Goal: Information Seeking & Learning: Learn about a topic

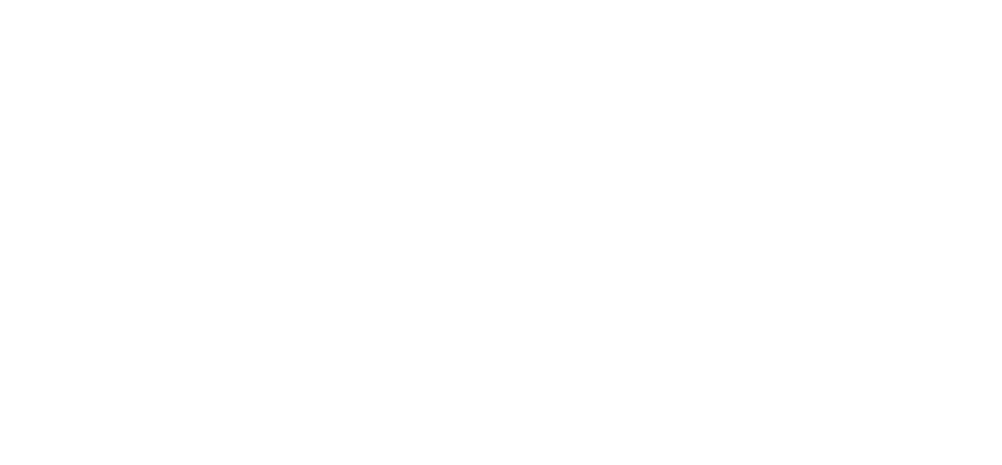
select select "DE"
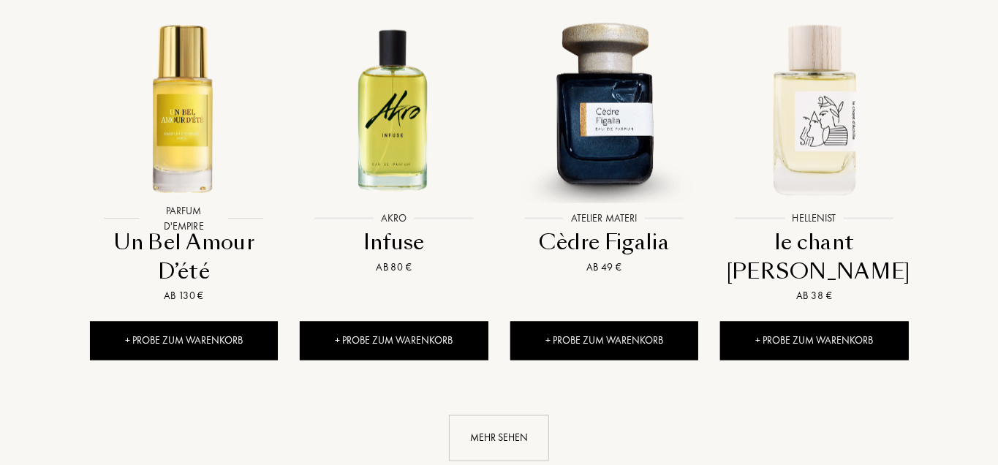
scroll to position [1431, 0]
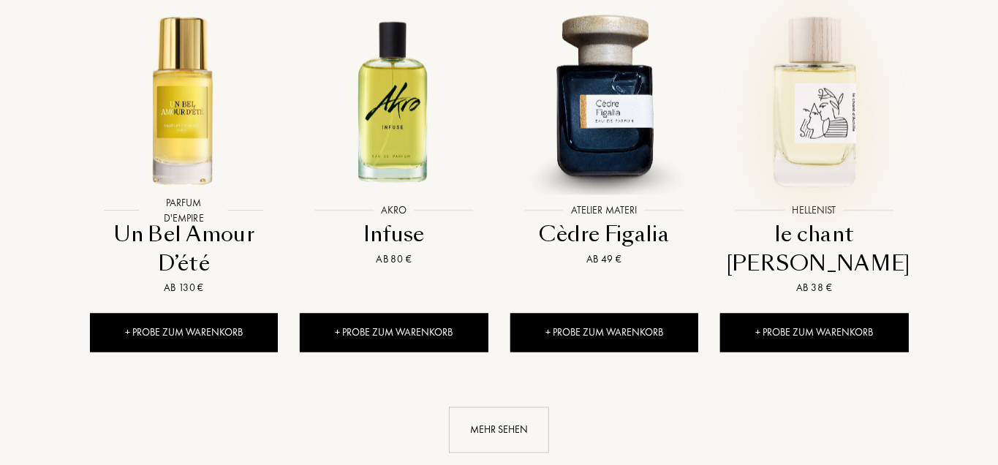
click at [831, 86] on img at bounding box center [813, 100] width 189 height 189
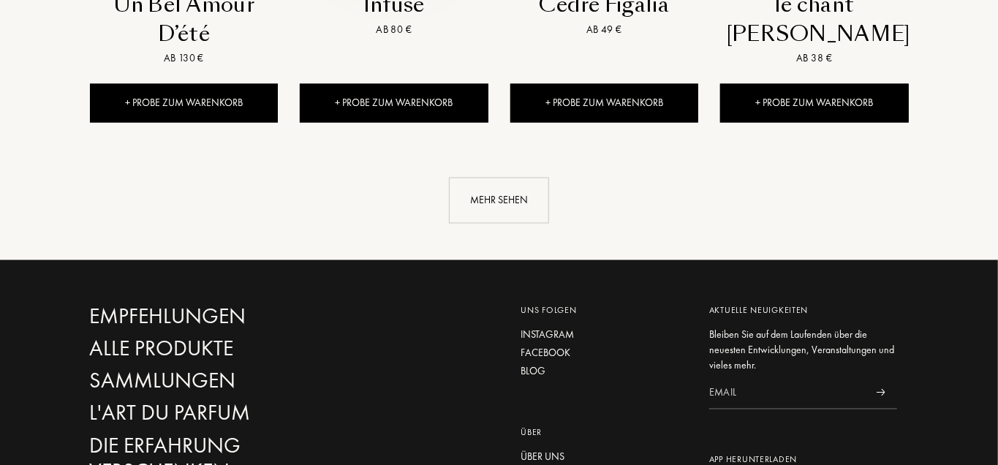
scroll to position [1661, 0]
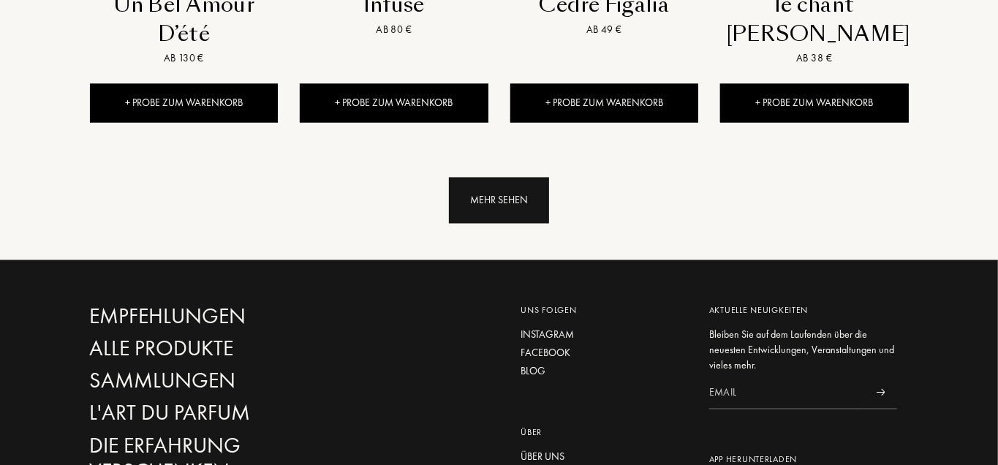
click at [517, 178] on div "Mehr sehen" at bounding box center [499, 201] width 100 height 46
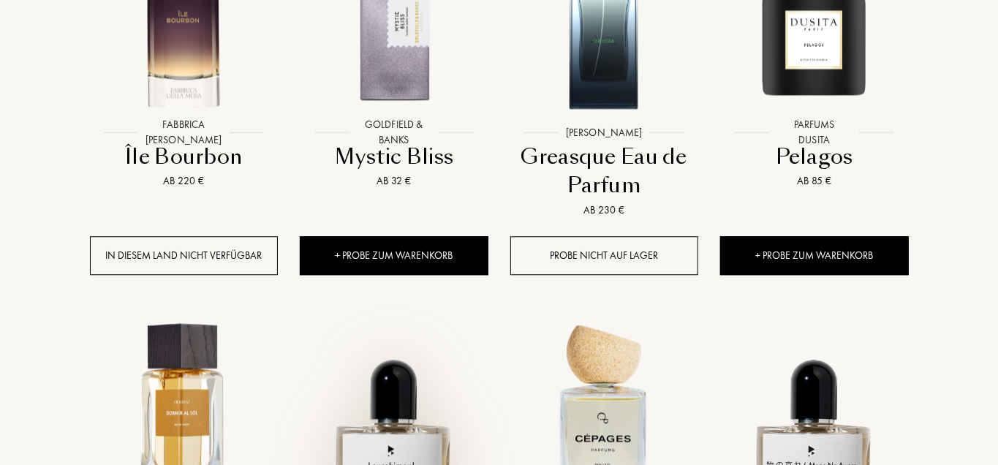
scroll to position [2284, 0]
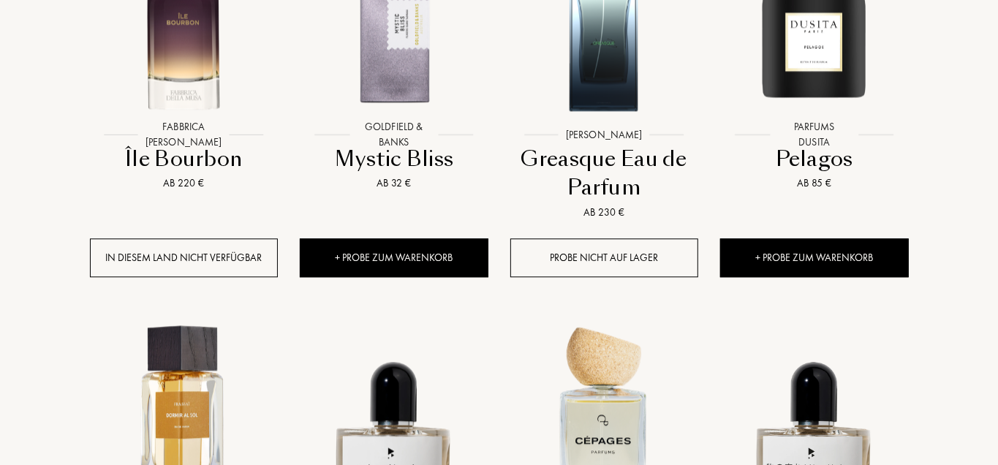
click at [643, 167] on div "Greasque Eau de Parfum" at bounding box center [604, 174] width 177 height 58
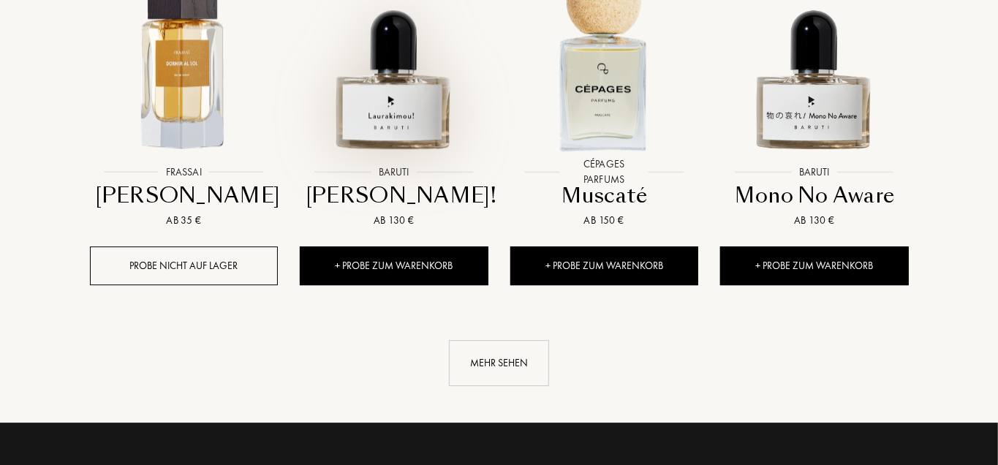
scroll to position [2636, 0]
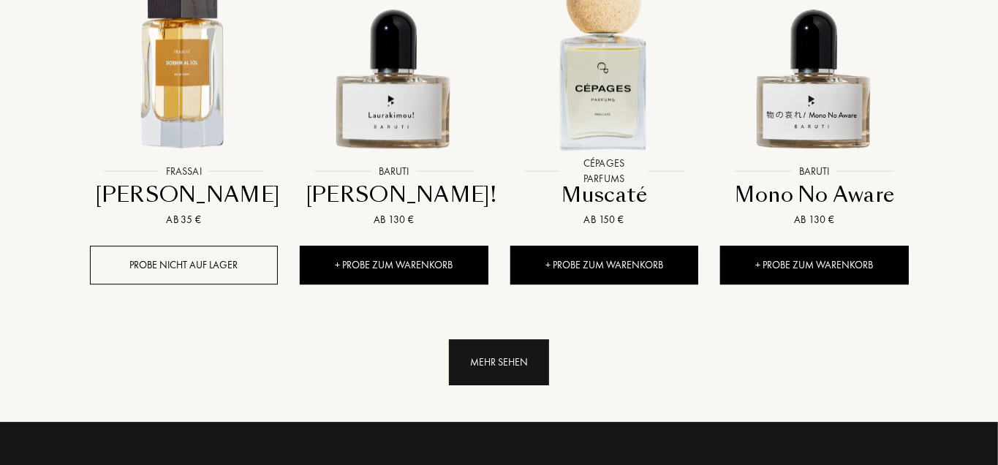
click at [493, 339] on div "Mehr sehen" at bounding box center [499, 362] width 100 height 46
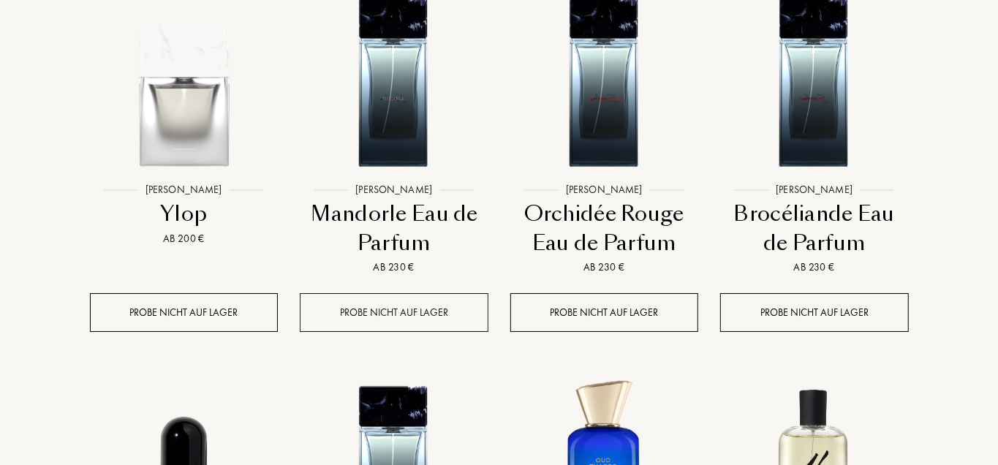
scroll to position [3367, 0]
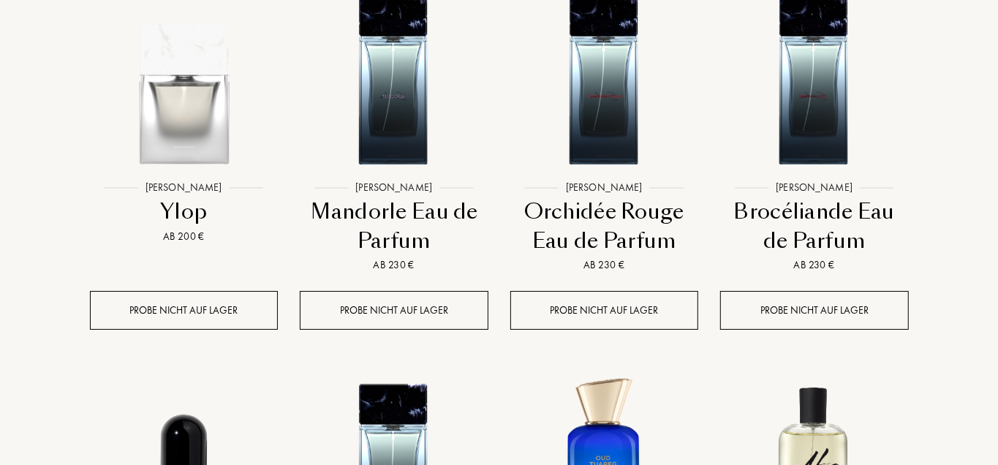
click at [445, 308] on div "Sora Dora Sora Dora Mandorle Eau de Parfum Ab 230 € Probe nicht auf Lager" at bounding box center [394, 161] width 211 height 388
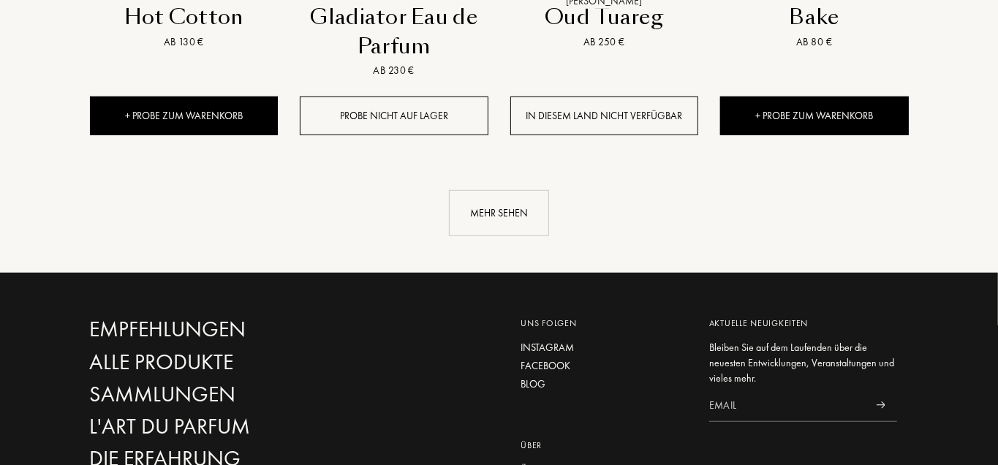
scroll to position [3953, 0]
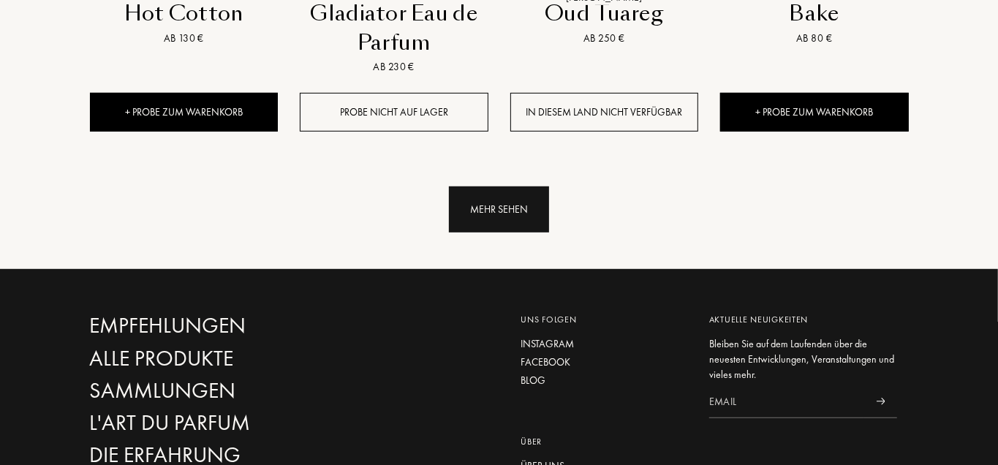
click at [485, 191] on div "Mehr sehen" at bounding box center [499, 209] width 100 height 46
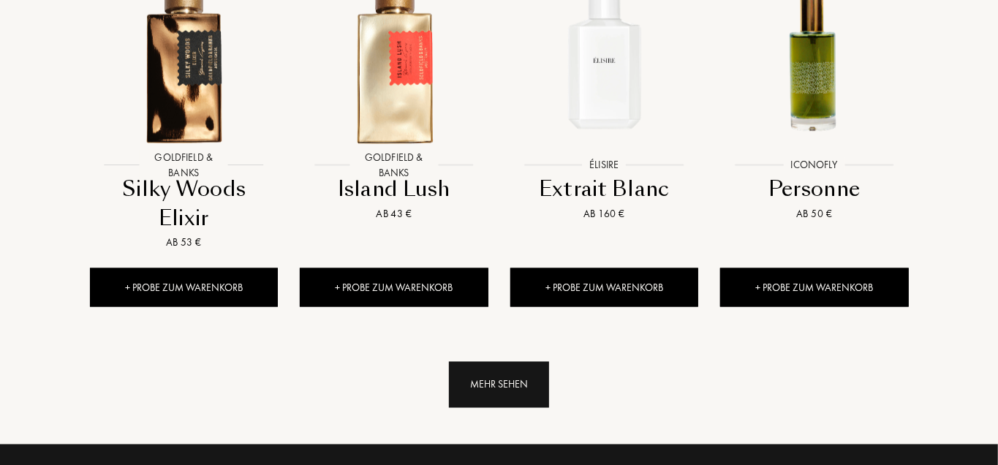
scroll to position [4888, 0]
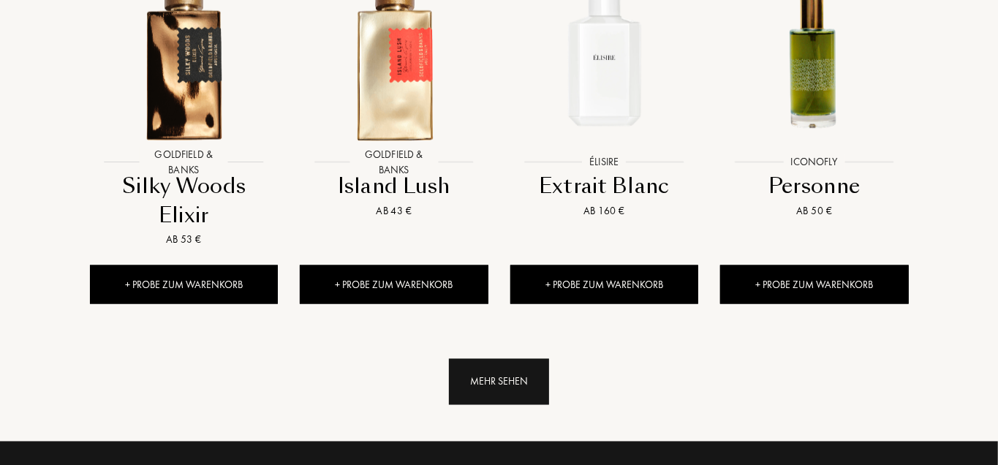
click at [483, 359] on div "Mehr sehen" at bounding box center [499, 382] width 100 height 46
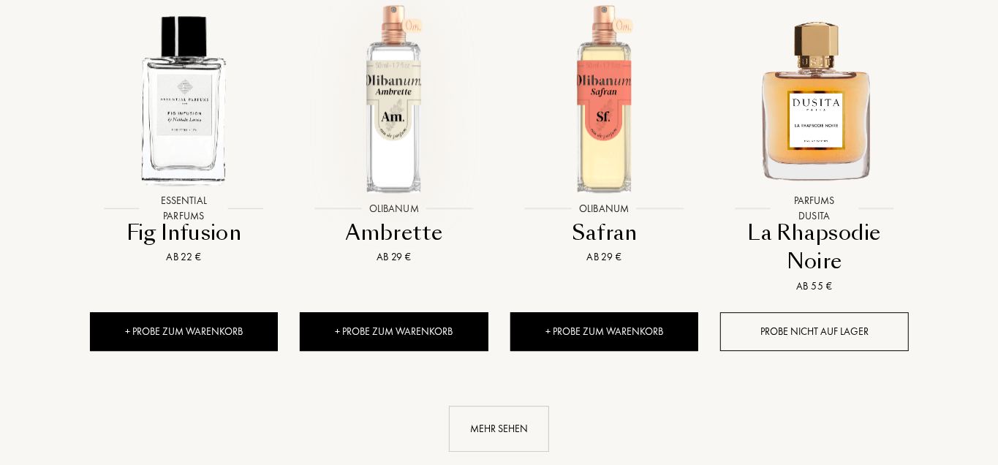
scroll to position [5984, 0]
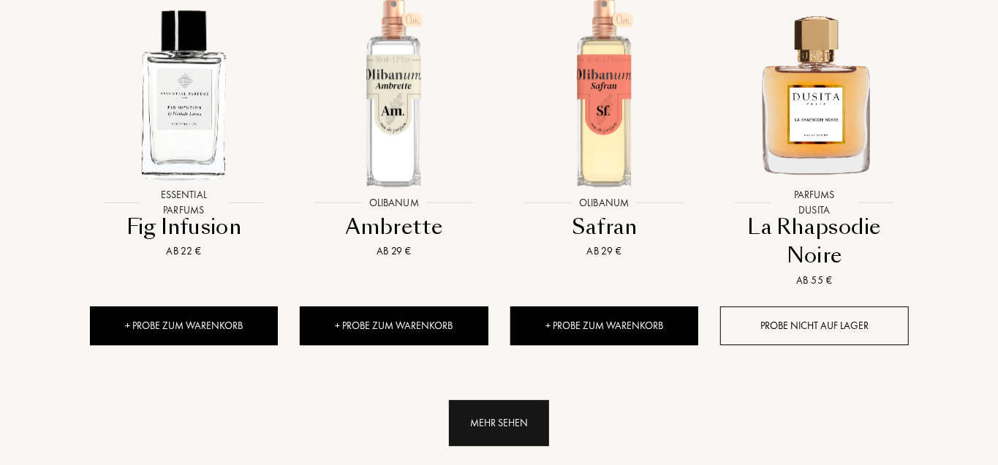
click at [512, 401] on div "Mehr sehen" at bounding box center [499, 423] width 100 height 46
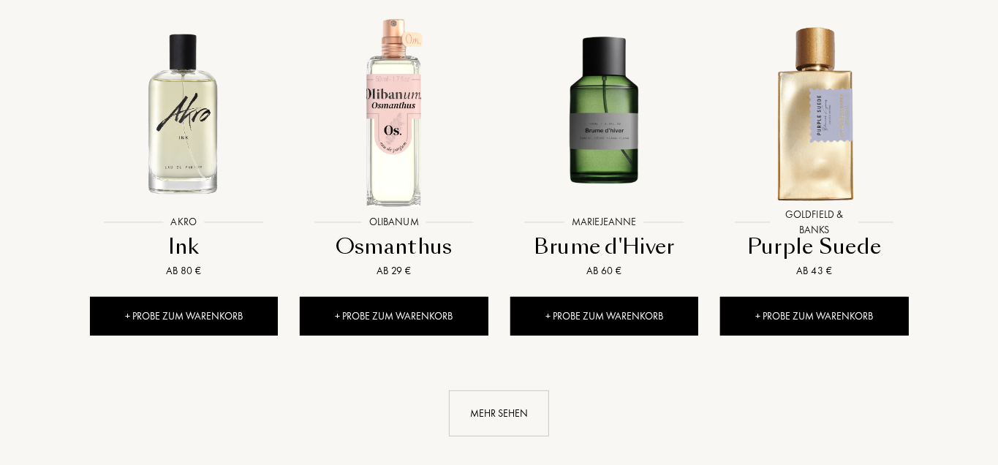
scroll to position [7073, 0]
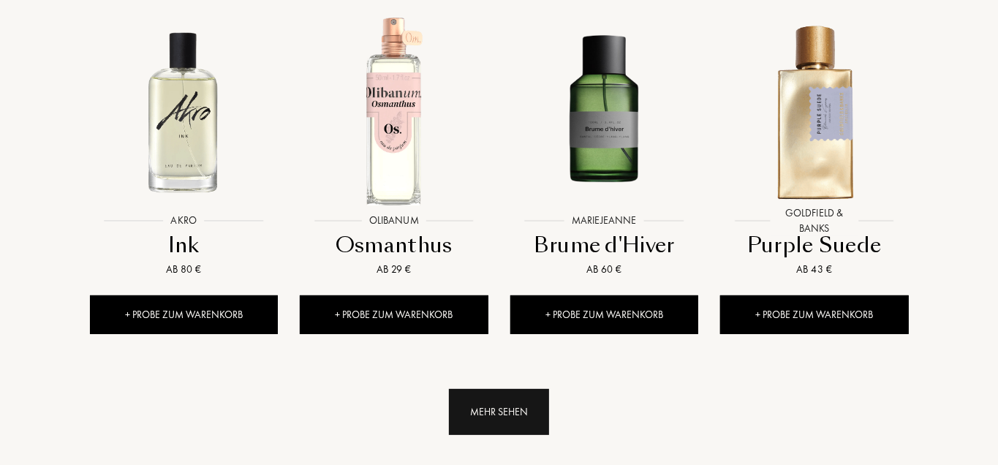
click at [520, 389] on div "Mehr sehen" at bounding box center [499, 412] width 100 height 46
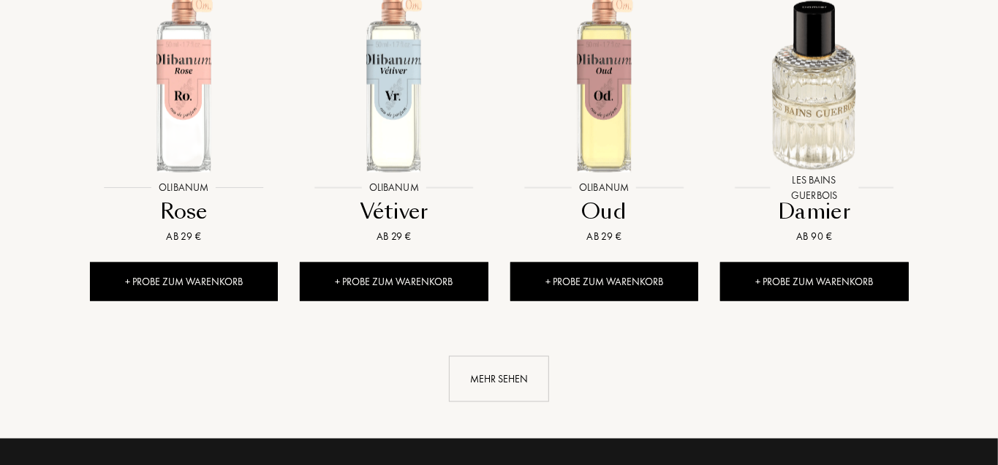
scroll to position [8186, 0]
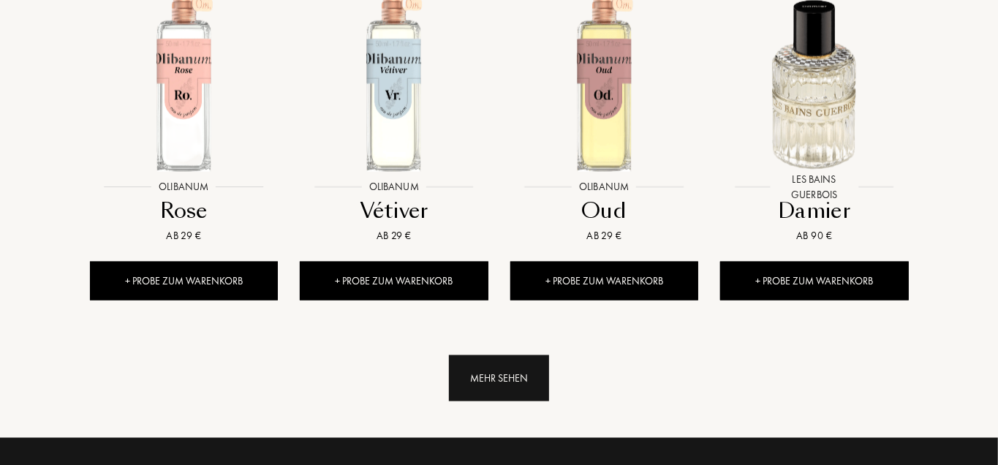
click at [517, 355] on div "Mehr sehen" at bounding box center [499, 378] width 100 height 46
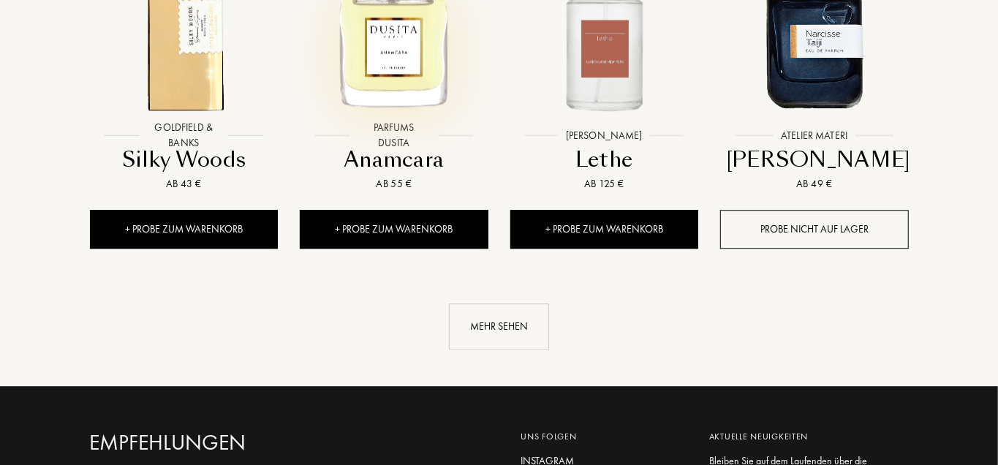
scroll to position [9319, 0]
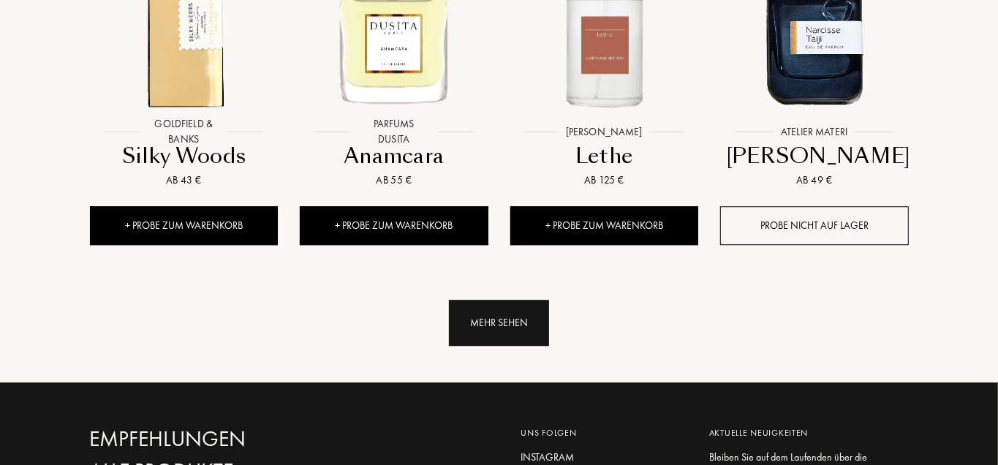
click at [504, 300] on div "Mehr sehen" at bounding box center [499, 323] width 100 height 46
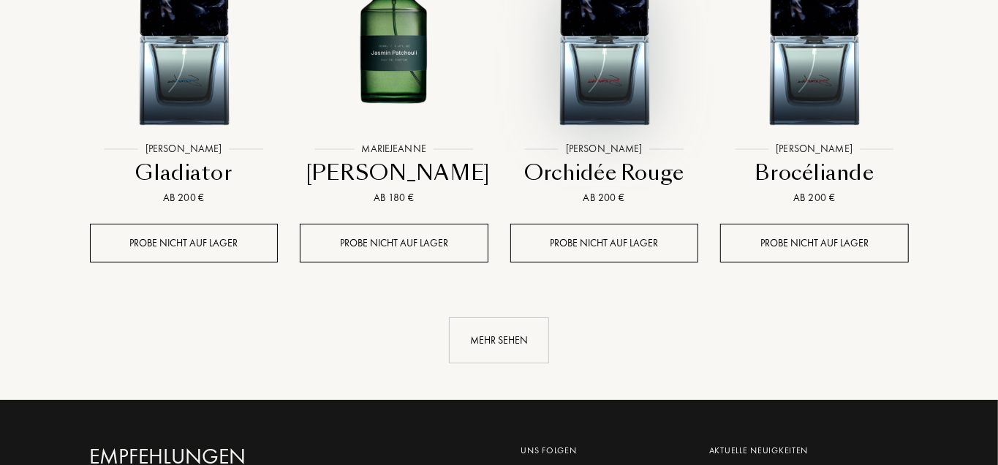
scroll to position [10421, 0]
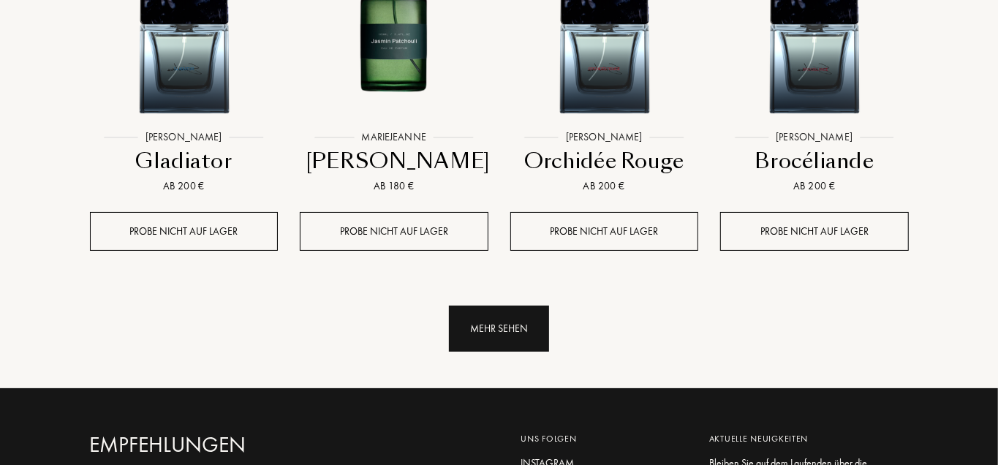
click at [500, 306] on div "Mehr sehen" at bounding box center [499, 329] width 100 height 46
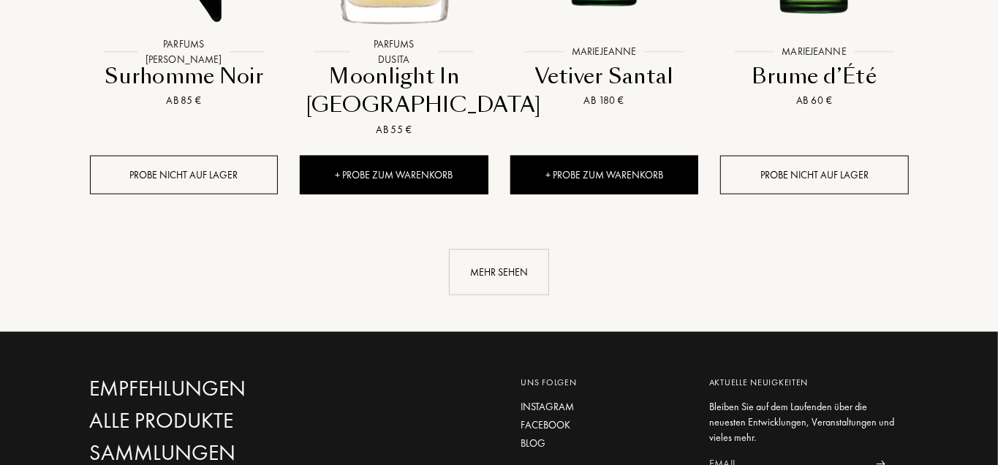
scroll to position [11585, 0]
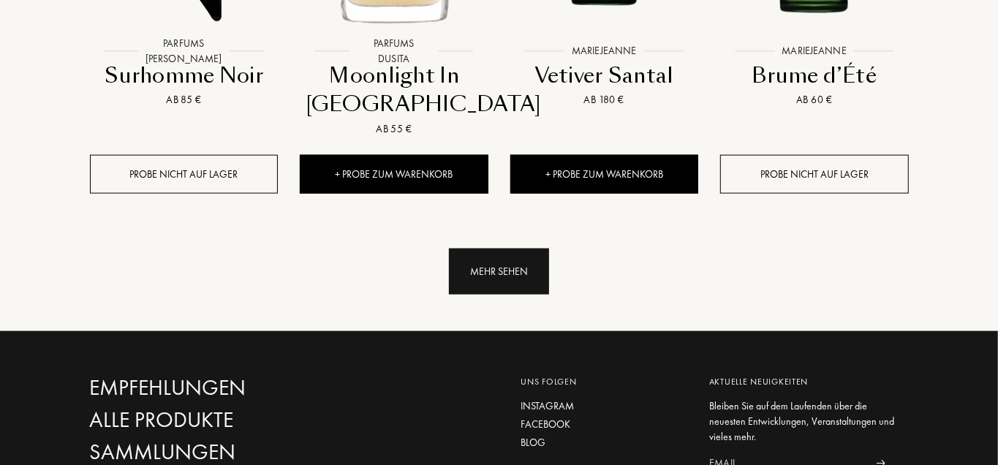
click at [484, 249] on div "Mehr sehen" at bounding box center [499, 272] width 100 height 46
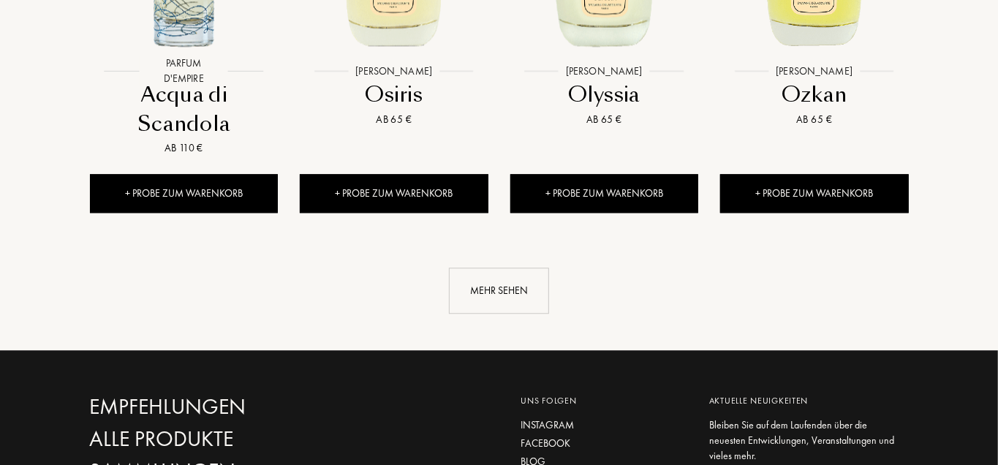
scroll to position [12704, 0]
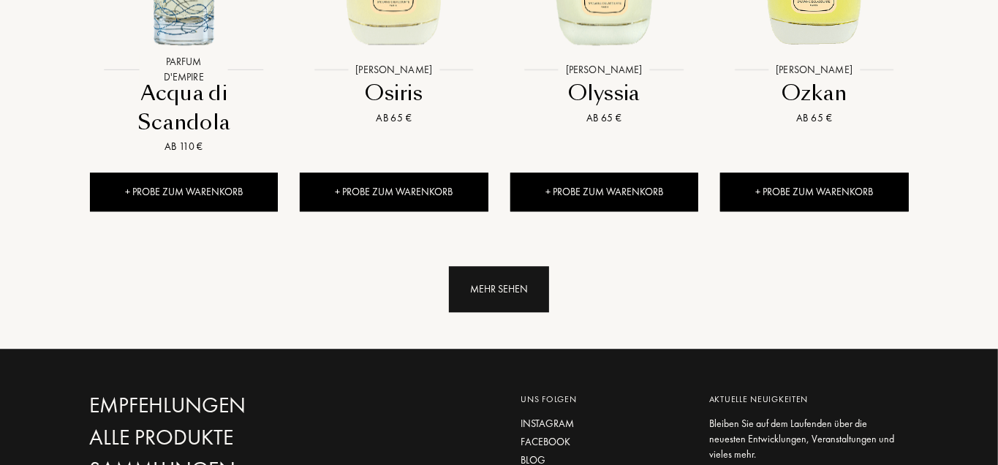
click at [485, 266] on div "Mehr sehen" at bounding box center [499, 289] width 100 height 46
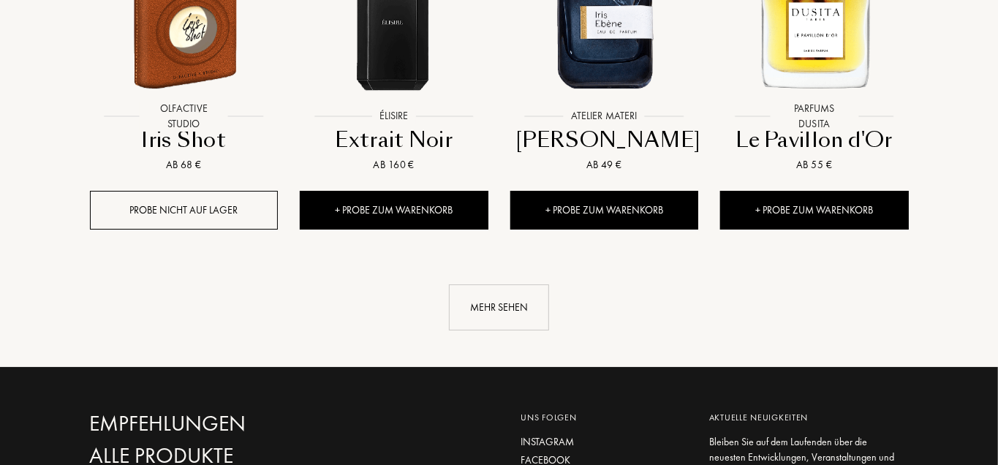
scroll to position [13773, 0]
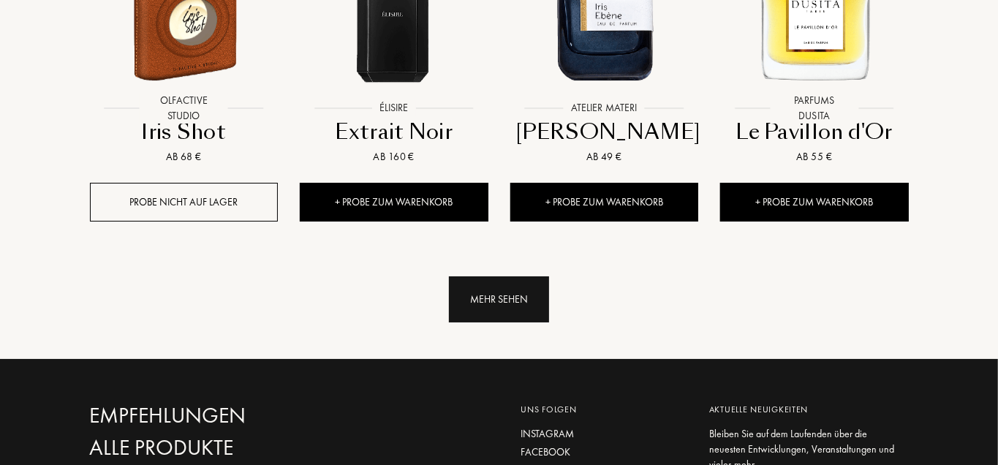
click at [477, 276] on div "Mehr sehen" at bounding box center [499, 299] width 100 height 46
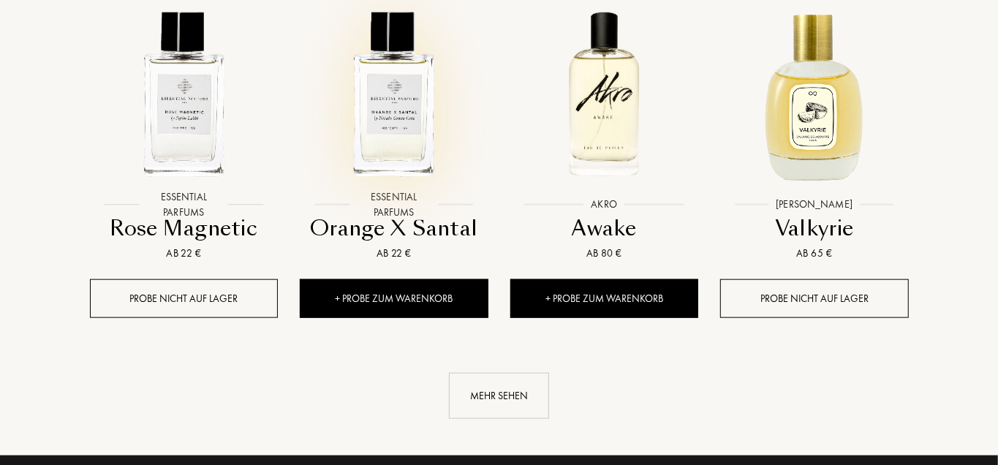
scroll to position [14811, 0]
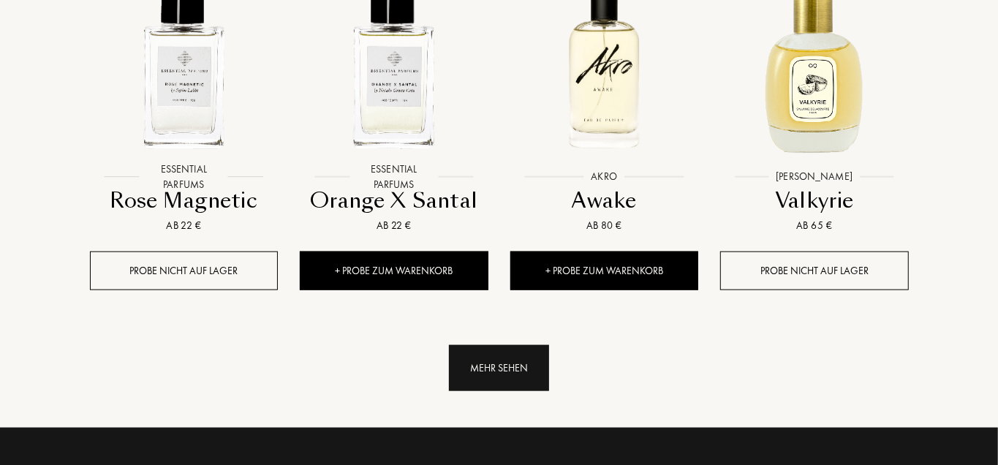
click at [503, 345] on div "Mehr sehen" at bounding box center [499, 368] width 100 height 46
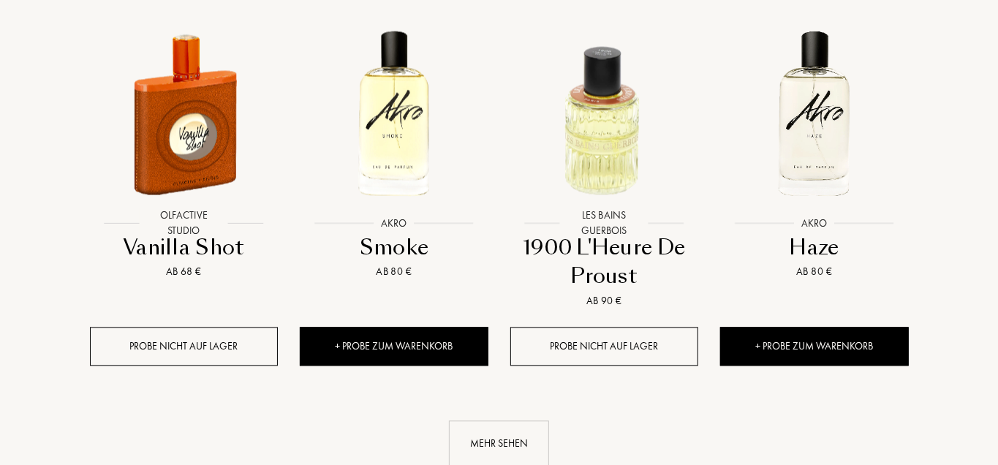
scroll to position [15871, 0]
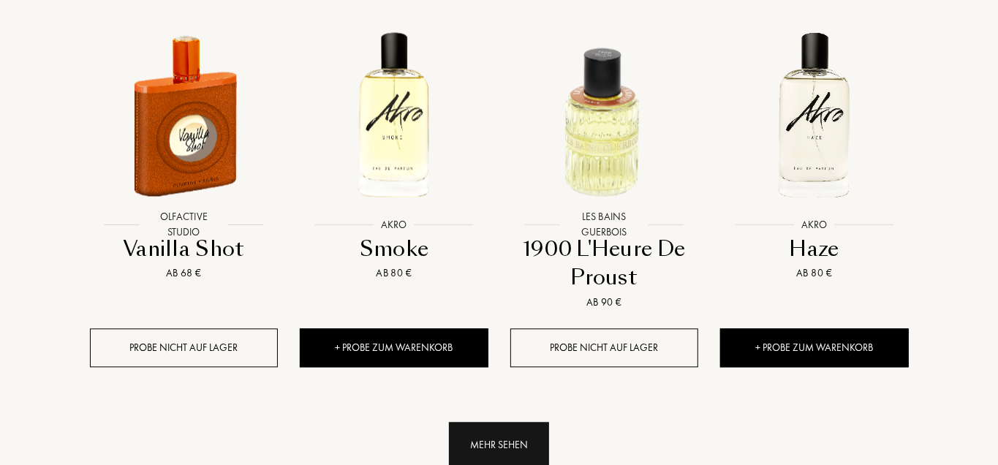
click at [486, 422] on div "Mehr sehen" at bounding box center [499, 445] width 100 height 46
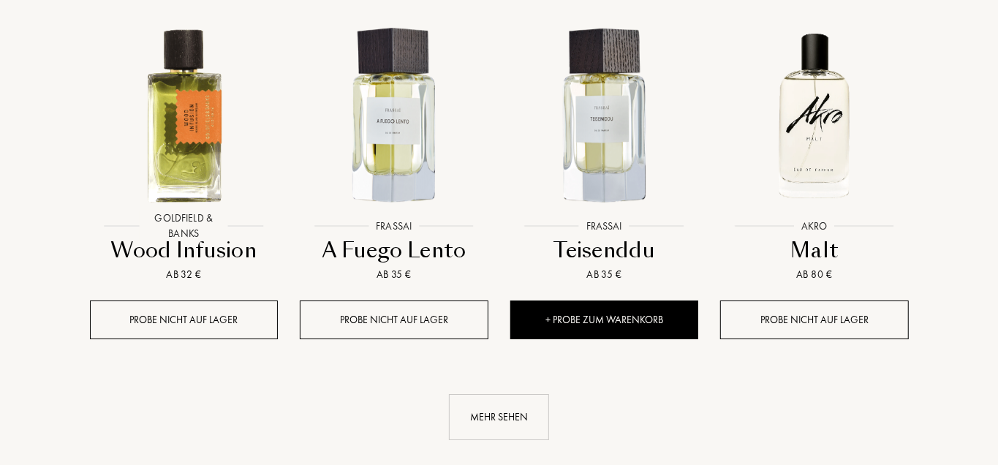
scroll to position [17036, 0]
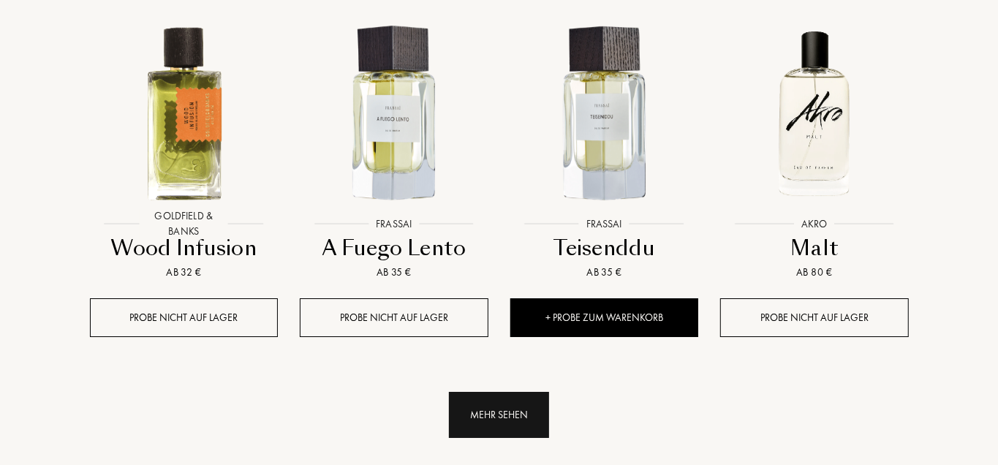
click at [499, 392] on div "Mehr sehen" at bounding box center [499, 415] width 100 height 46
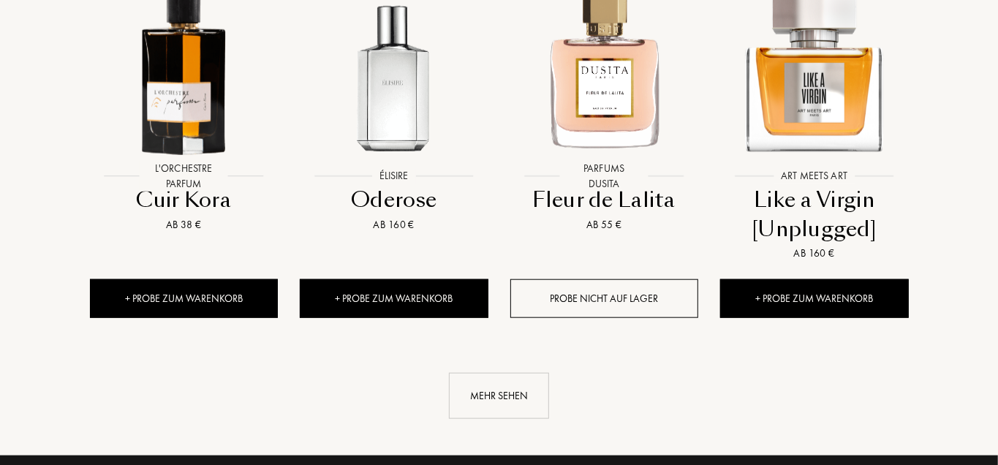
scroll to position [18164, 0]
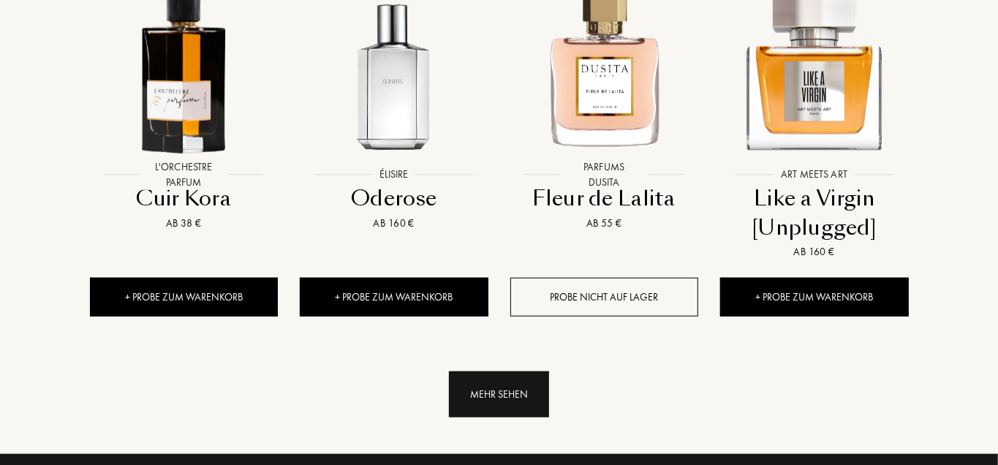
click at [493, 371] on div "Mehr sehen" at bounding box center [499, 394] width 100 height 46
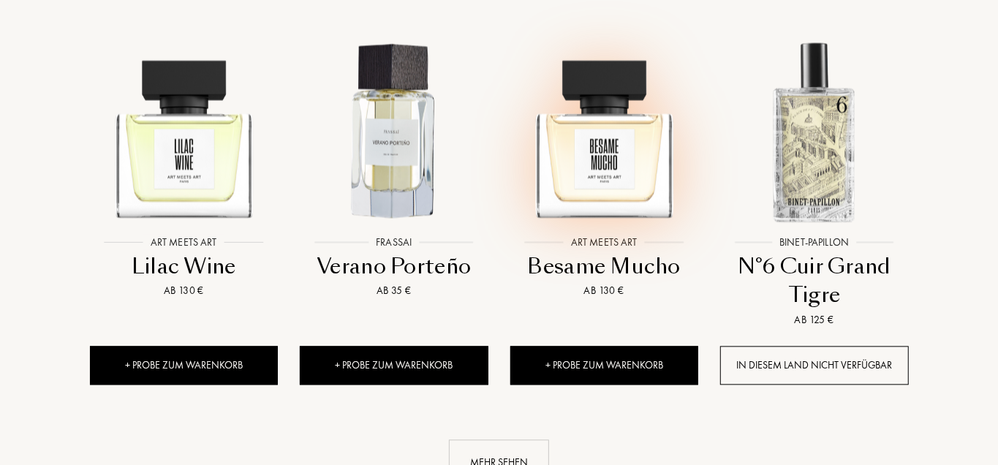
scroll to position [19239, 0]
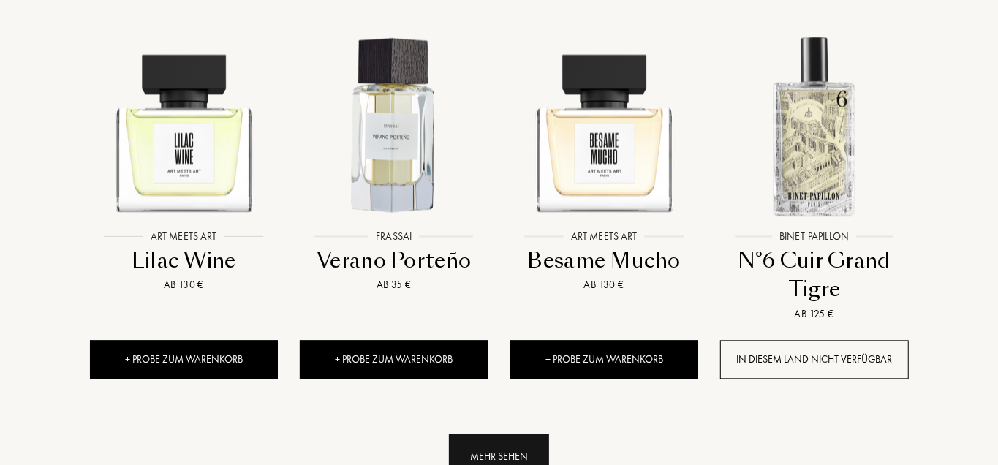
click at [499, 433] on div "Mehr sehen" at bounding box center [499, 456] width 100 height 46
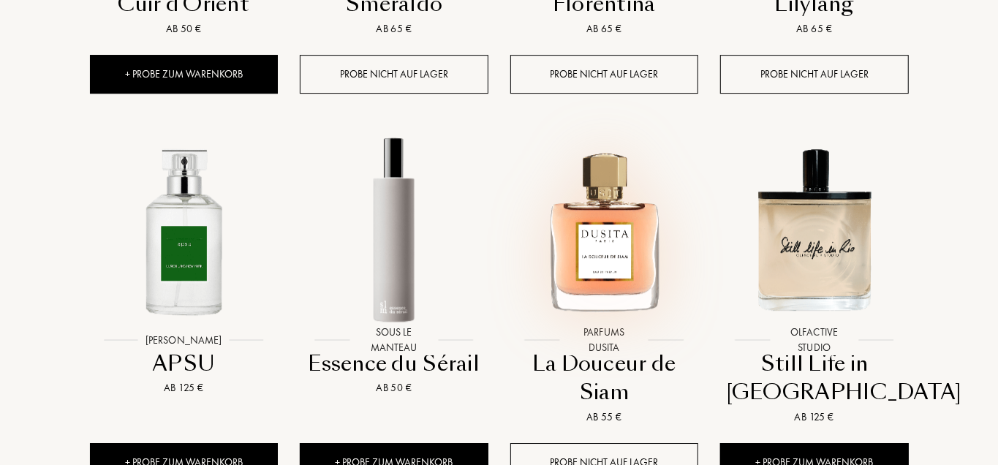
scroll to position [20395, 0]
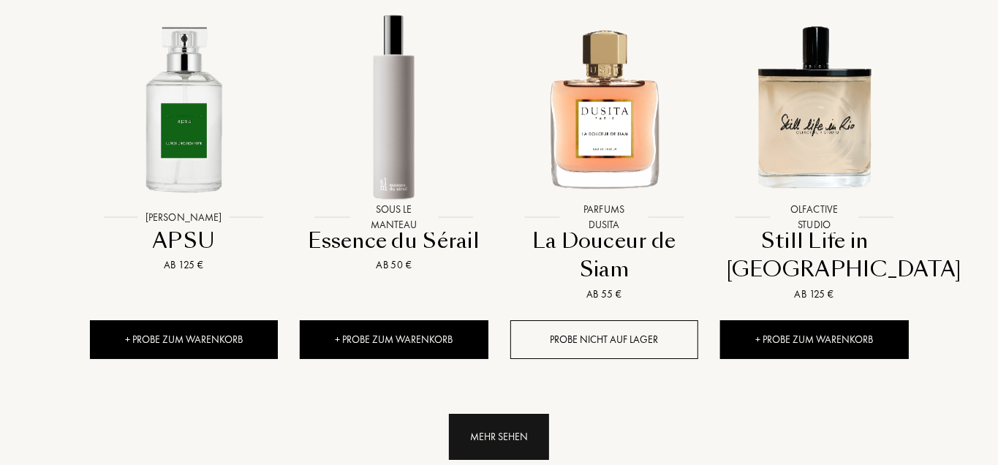
click at [498, 414] on div "Mehr sehen" at bounding box center [499, 437] width 100 height 46
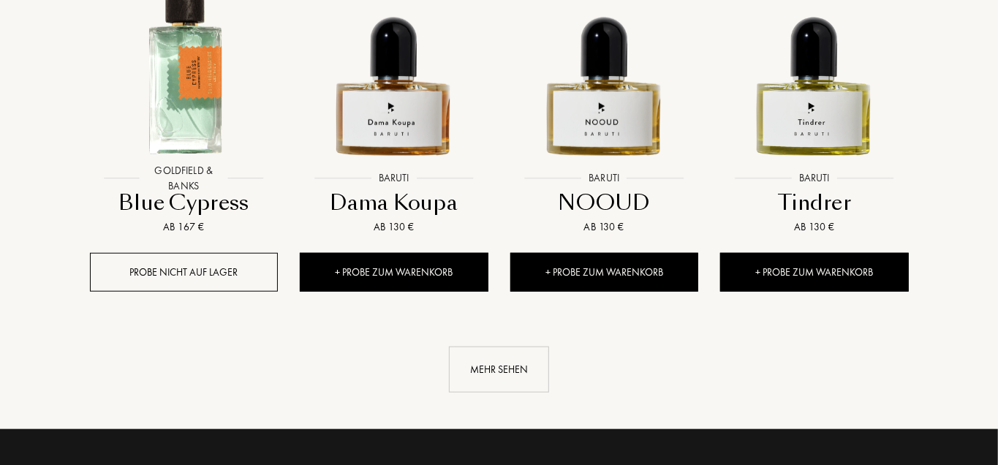
scroll to position [21606, 0]
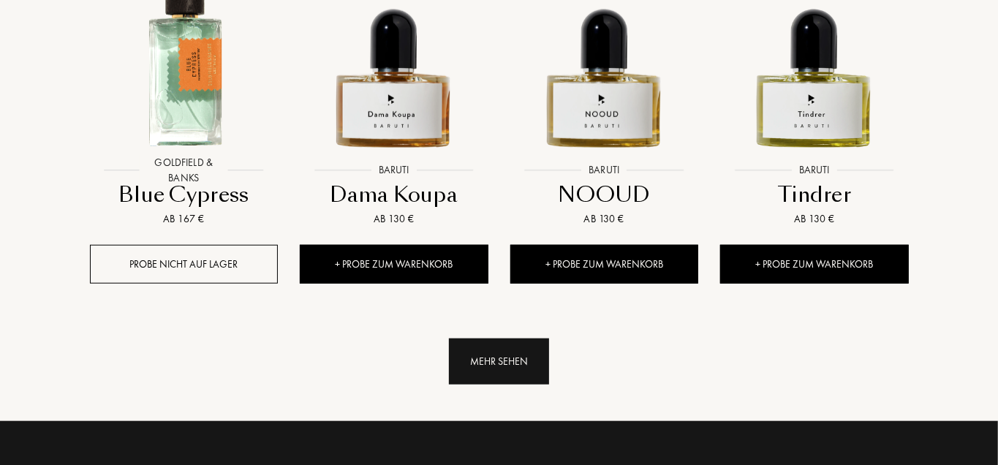
click at [497, 338] on div "Mehr sehen" at bounding box center [499, 361] width 100 height 46
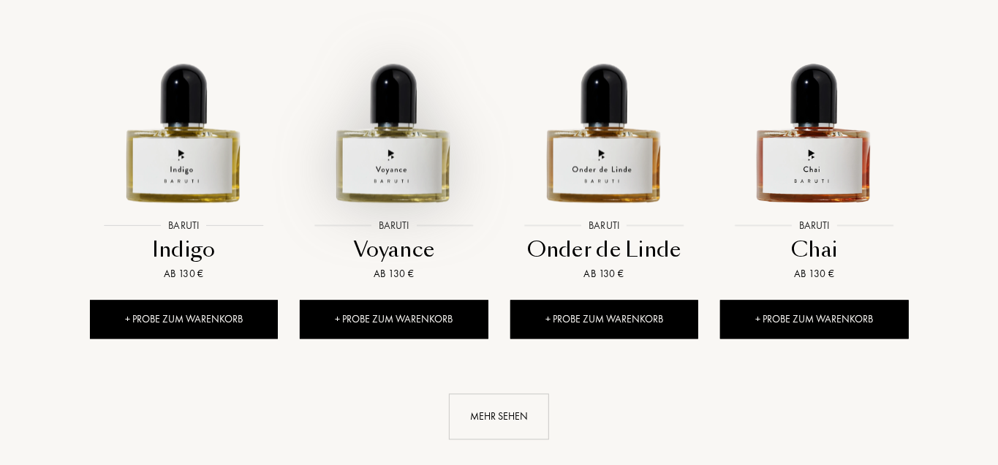
scroll to position [22661, 0]
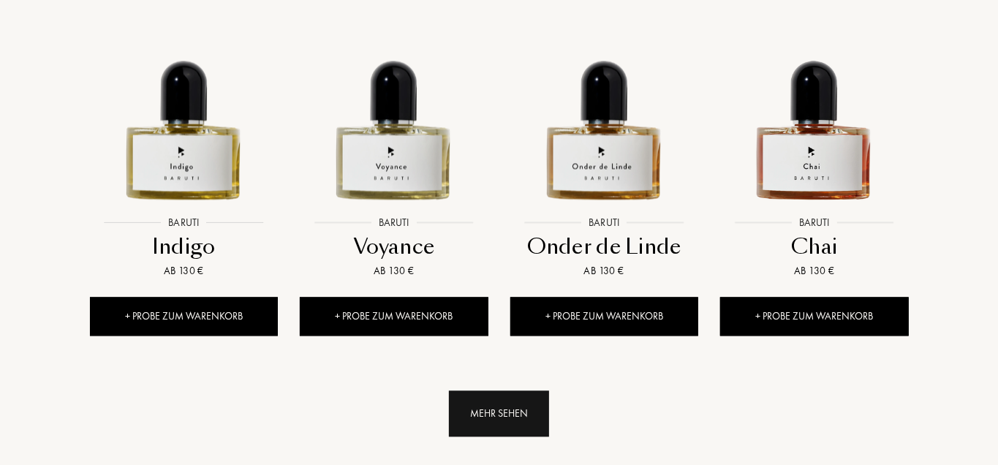
click at [493, 390] on div "Mehr sehen" at bounding box center [499, 413] width 100 height 46
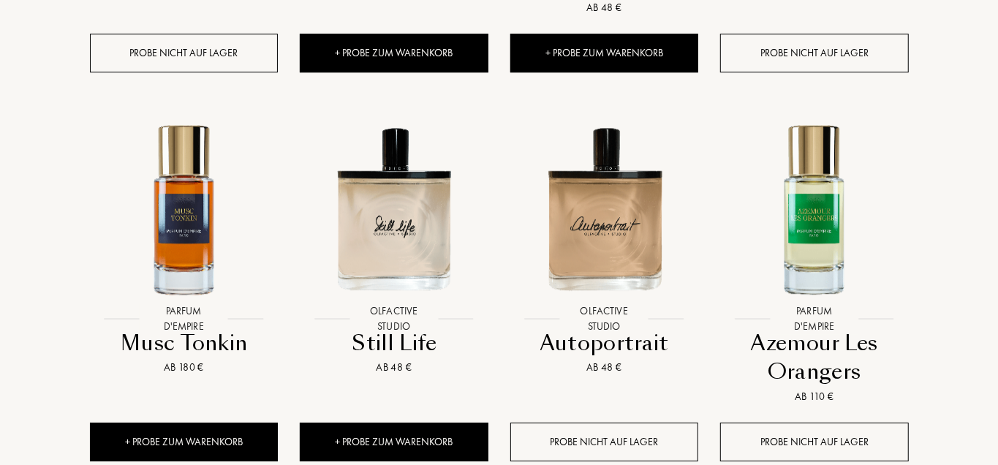
scroll to position [23676, 0]
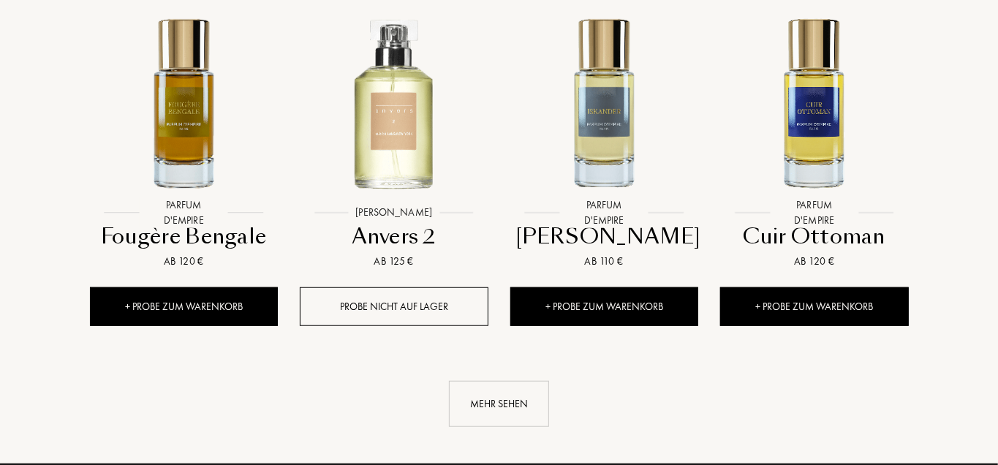
scroll to position [24927, 0]
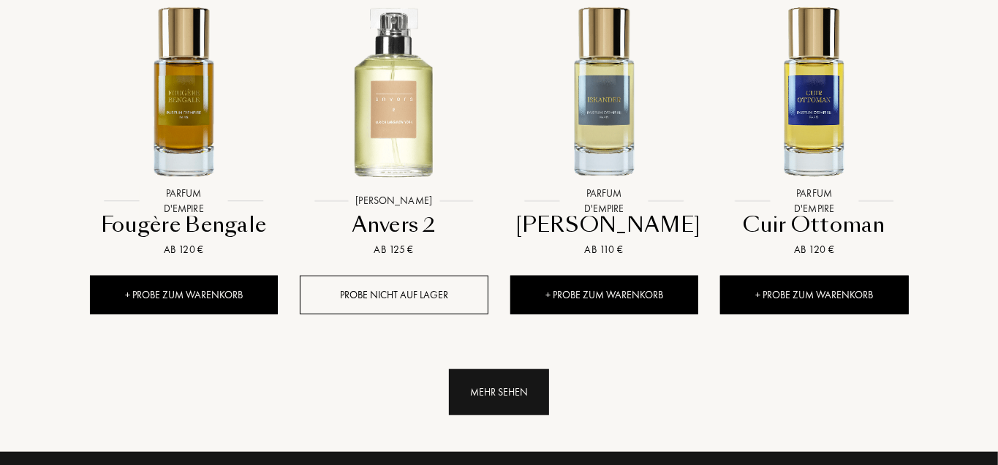
click at [493, 369] on div "Mehr sehen" at bounding box center [499, 392] width 100 height 46
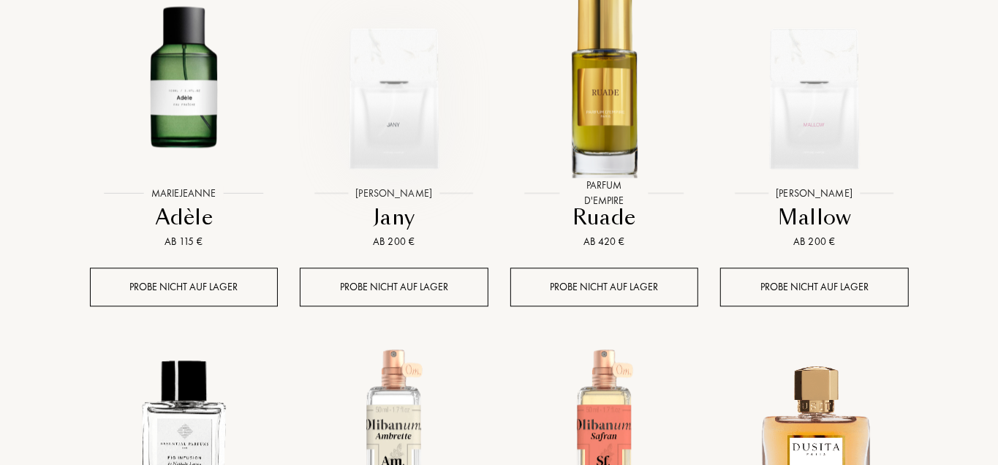
scroll to position [5522, 0]
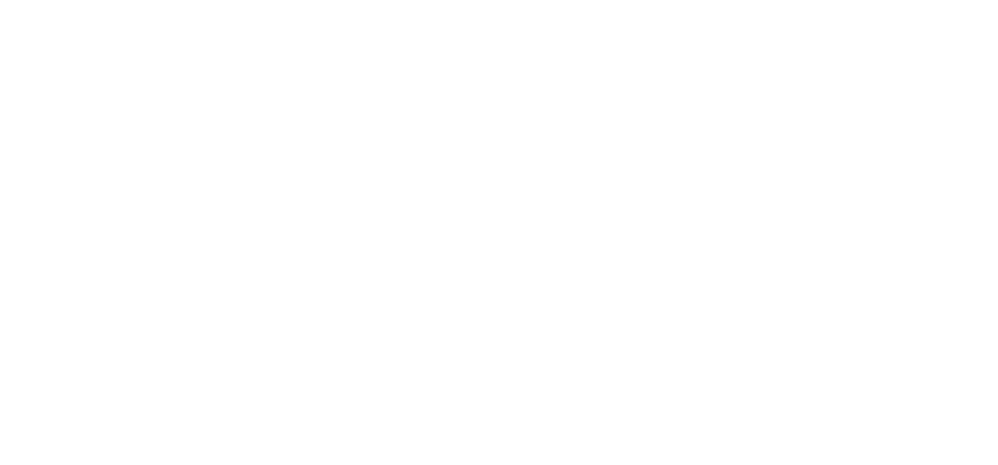
select select "DE"
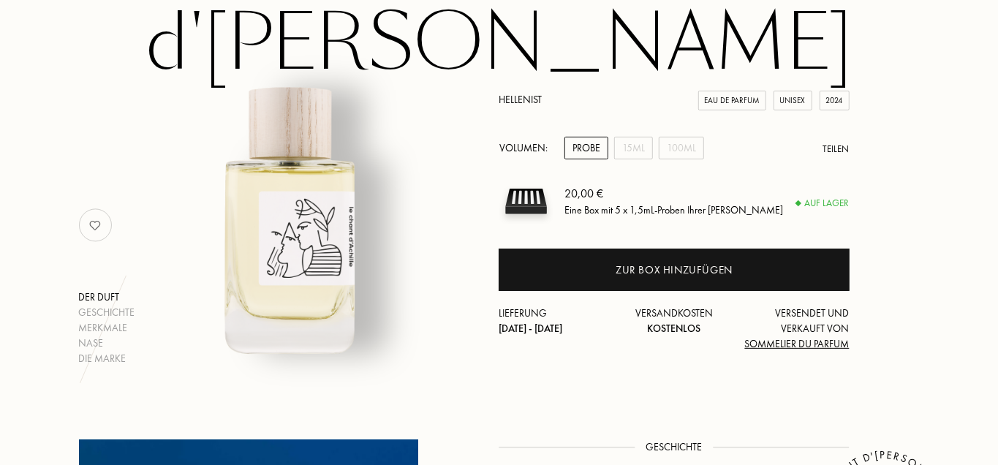
scroll to position [197, 0]
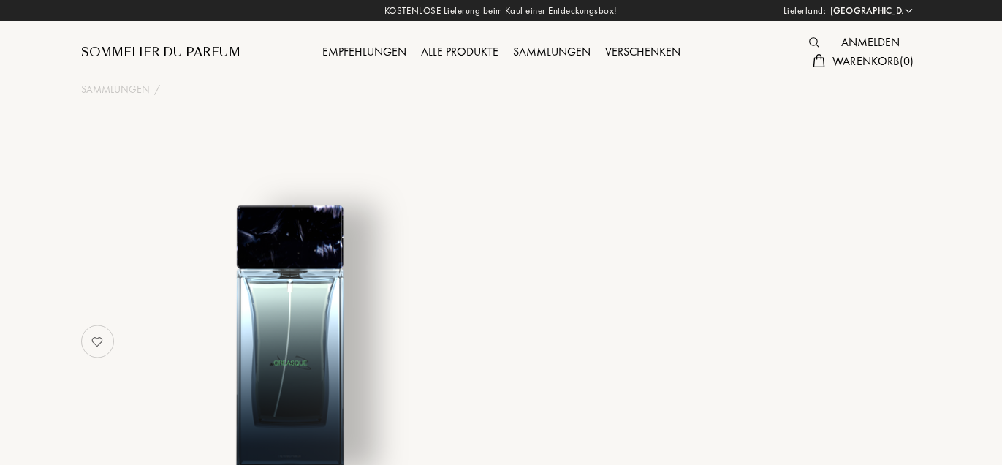
select select "DE"
